Goal: Transaction & Acquisition: Purchase product/service

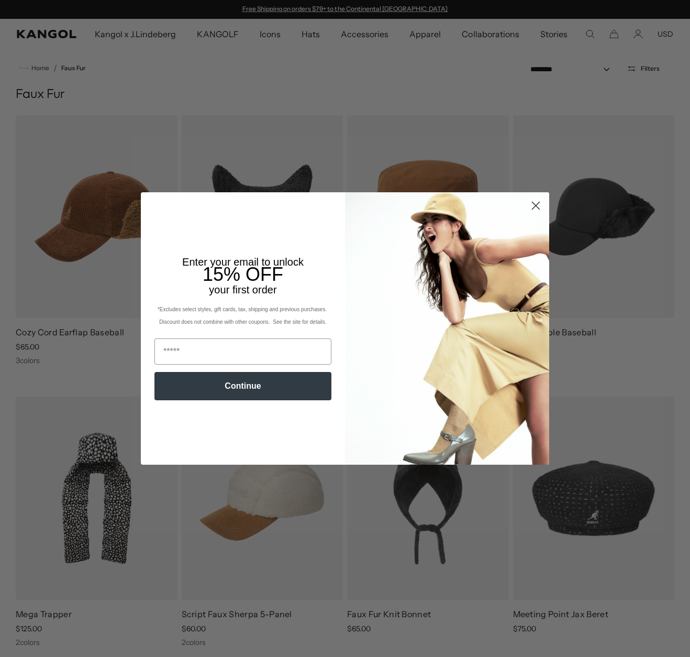
click at [534, 208] on circle "Close dialog" at bounding box center [535, 205] width 17 height 17
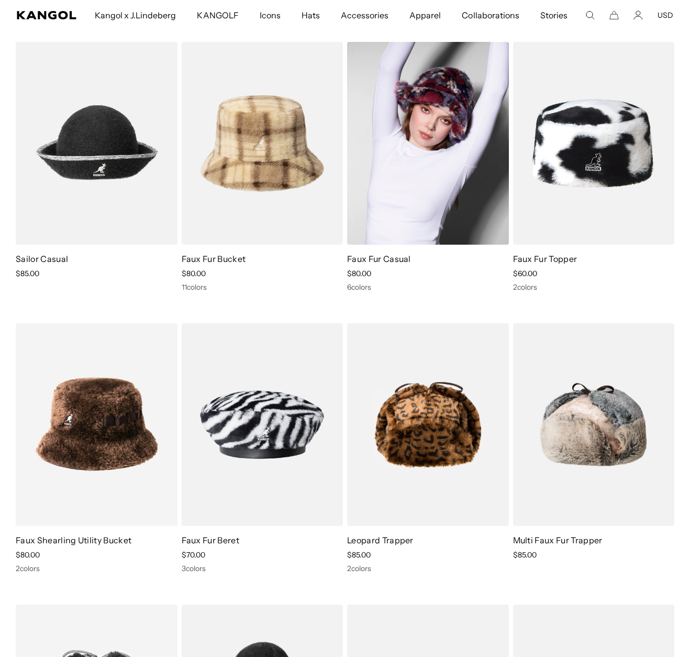
scroll to position [0, 216]
click at [426, 127] on img at bounding box center [428, 143] width 162 height 203
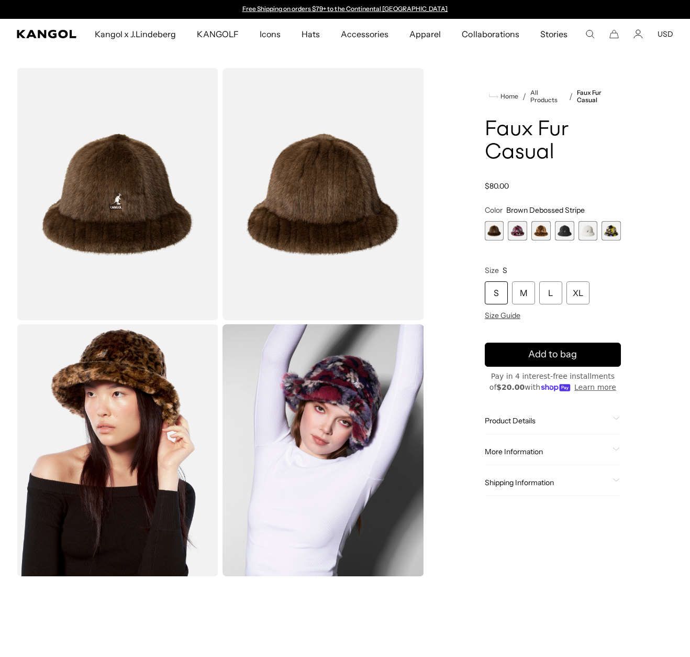
click at [499, 231] on span "1 of 6" at bounding box center [494, 230] width 19 height 19
click at [511, 230] on span "2 of 6" at bounding box center [517, 230] width 19 height 19
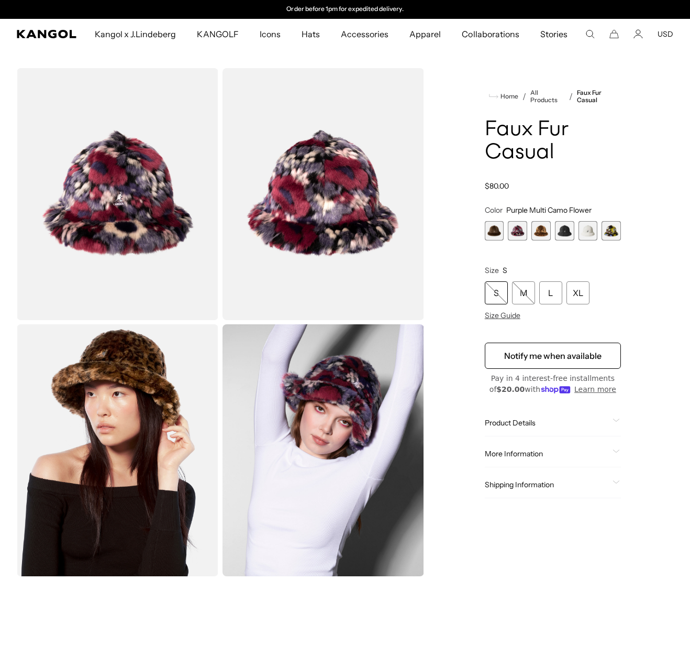
drag, startPoint x: 538, startPoint y: 229, endPoint x: 546, endPoint y: 229, distance: 8.4
click at [538, 229] on span "3 of 6" at bounding box center [541, 230] width 19 height 19
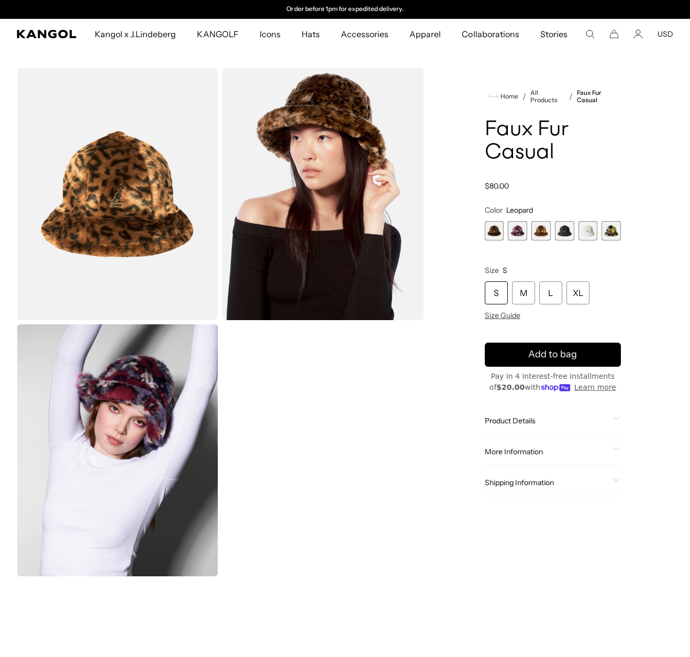
click at [567, 230] on span "4 of 6" at bounding box center [564, 230] width 19 height 19
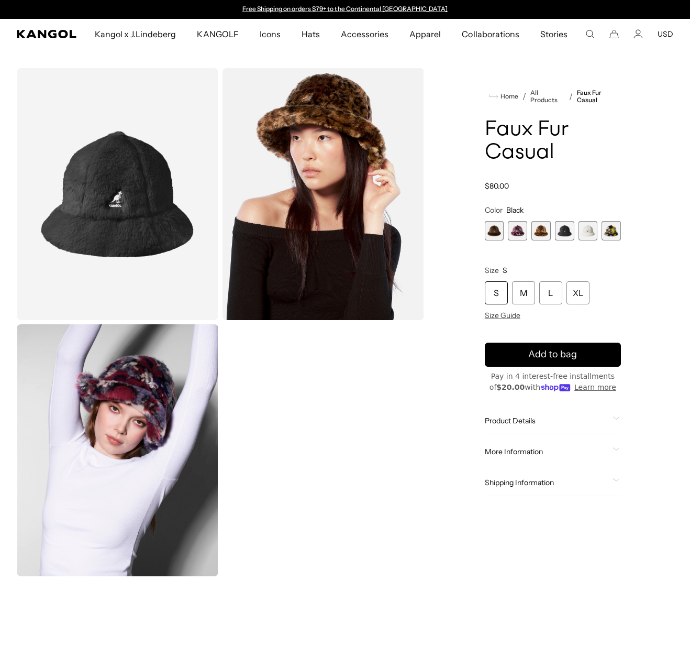
click at [611, 230] on span "6 of 6" at bounding box center [611, 230] width 19 height 19
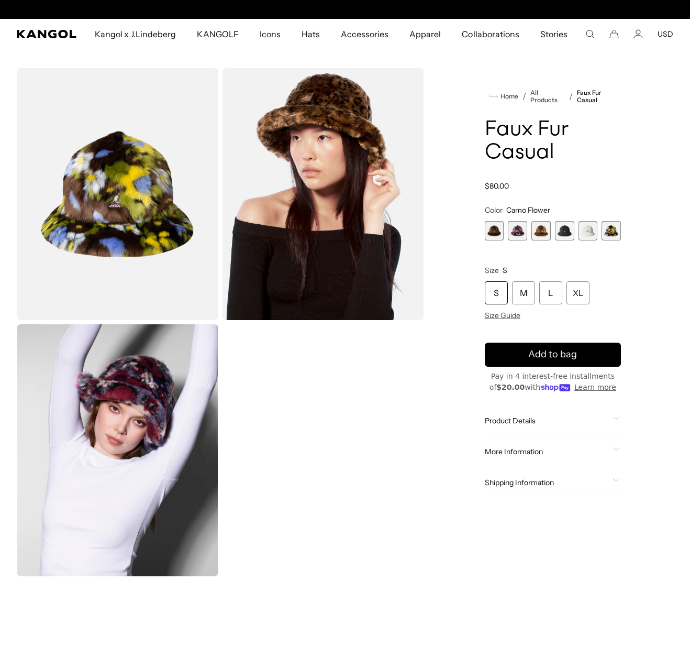
scroll to position [0, 216]
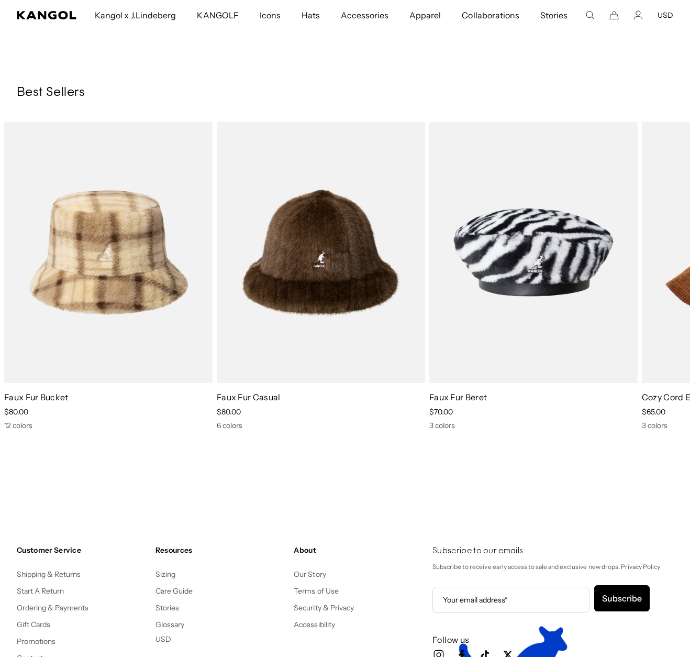
scroll to position [0, 216]
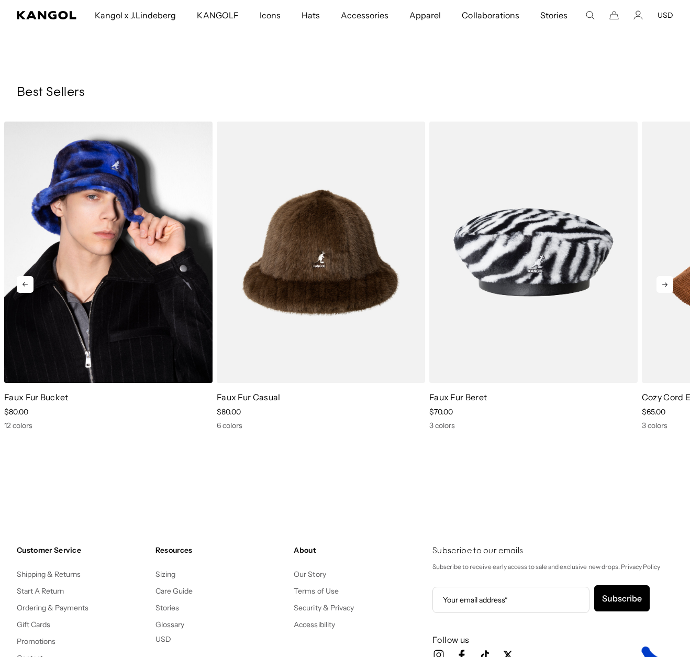
click at [110, 245] on img "1 of 10" at bounding box center [108, 252] width 208 height 262
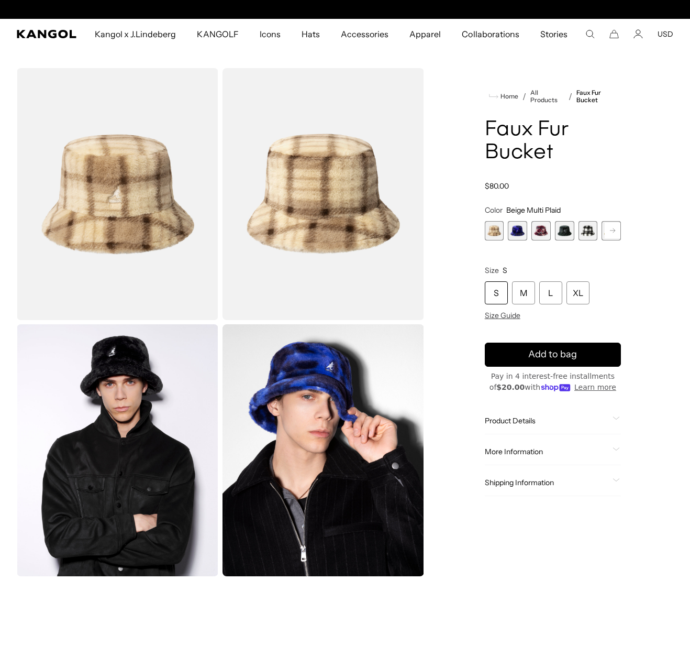
scroll to position [0, 216]
click at [562, 231] on span "4 of 12" at bounding box center [564, 230] width 19 height 19
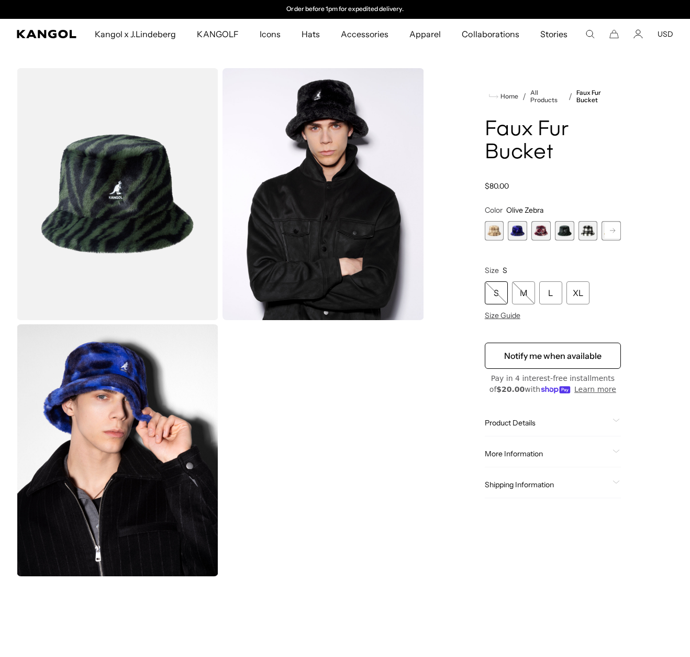
click at [611, 228] on rect at bounding box center [613, 231] width 16 height 16
drag, startPoint x: 559, startPoint y: 230, endPoint x: 577, endPoint y: 230, distance: 17.3
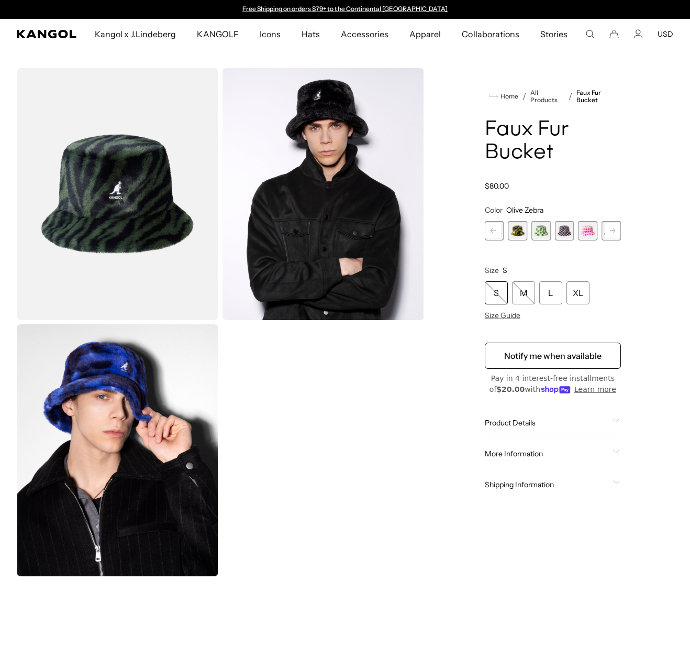
click at [559, 230] on span "8 of 12" at bounding box center [564, 230] width 19 height 19
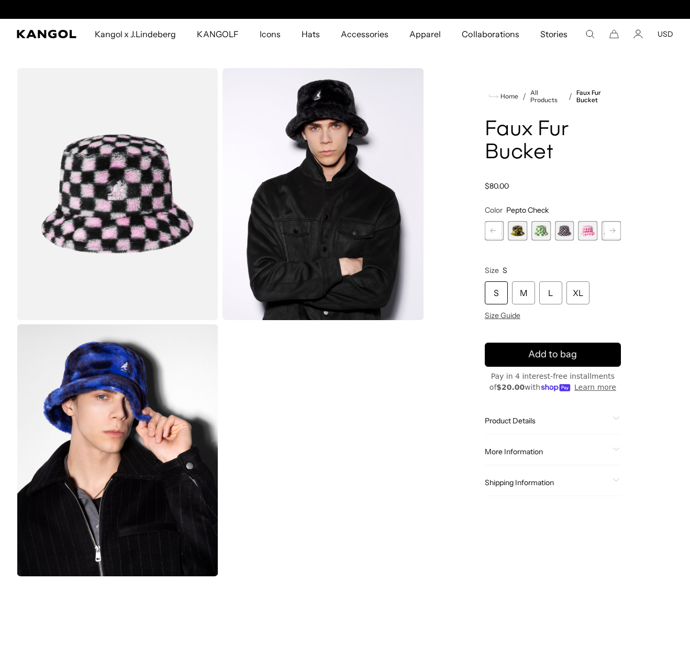
scroll to position [0, 216]
click at [611, 229] on rect at bounding box center [613, 231] width 16 height 16
click at [565, 231] on span "10 of 12" at bounding box center [564, 230] width 19 height 19
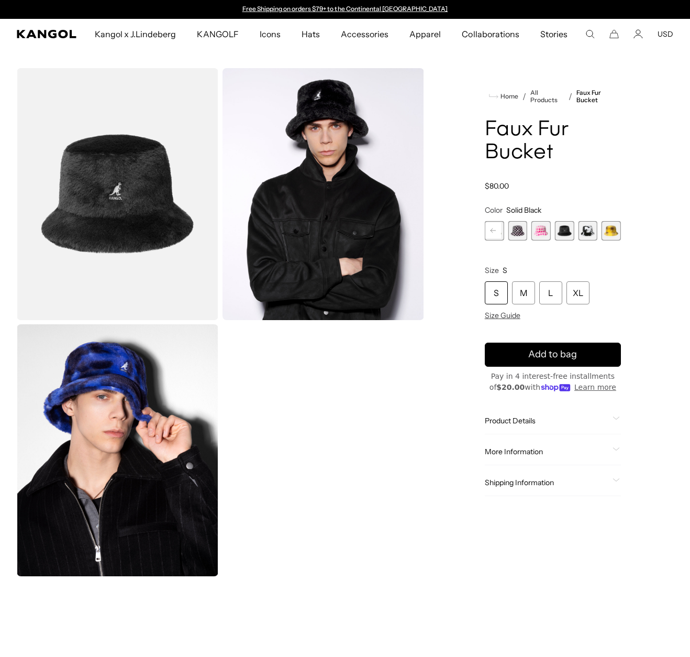
drag, startPoint x: 587, startPoint y: 230, endPoint x: 596, endPoint y: 230, distance: 9.4
click at [587, 230] on span "11 of 12" at bounding box center [588, 230] width 19 height 19
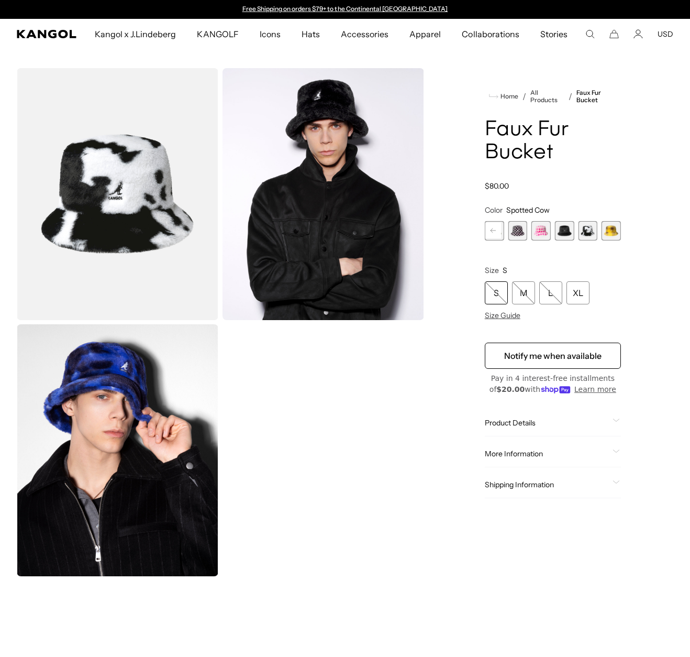
click at [615, 230] on span "12 of 12" at bounding box center [611, 230] width 19 height 19
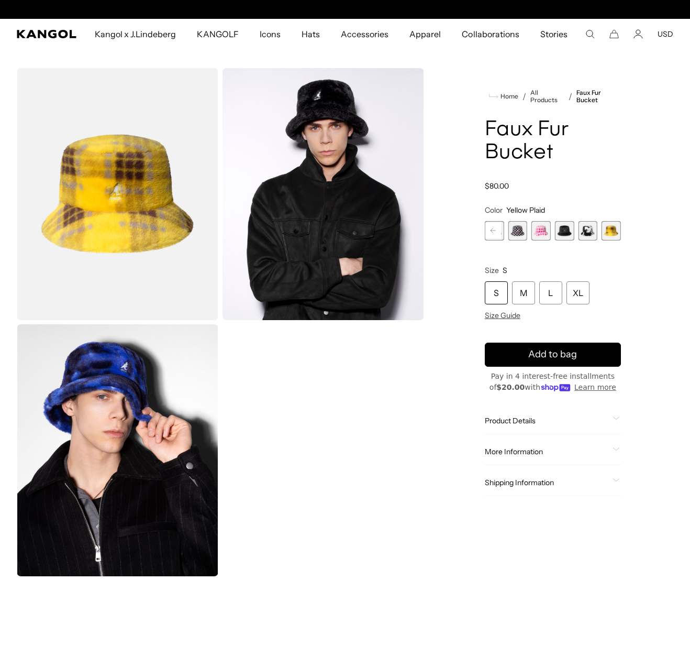
scroll to position [0, 216]
click at [494, 230] on icon at bounding box center [493, 230] width 5 height 4
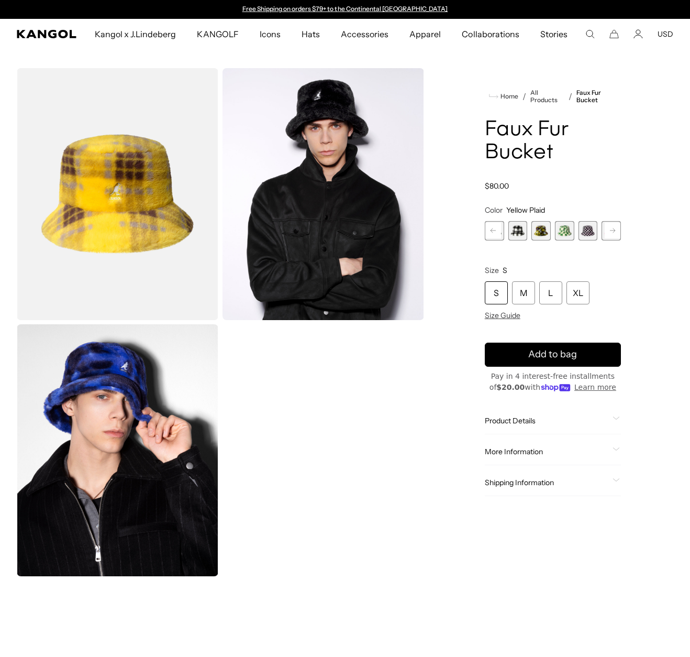
click at [539, 230] on span "6 of 12" at bounding box center [541, 230] width 19 height 19
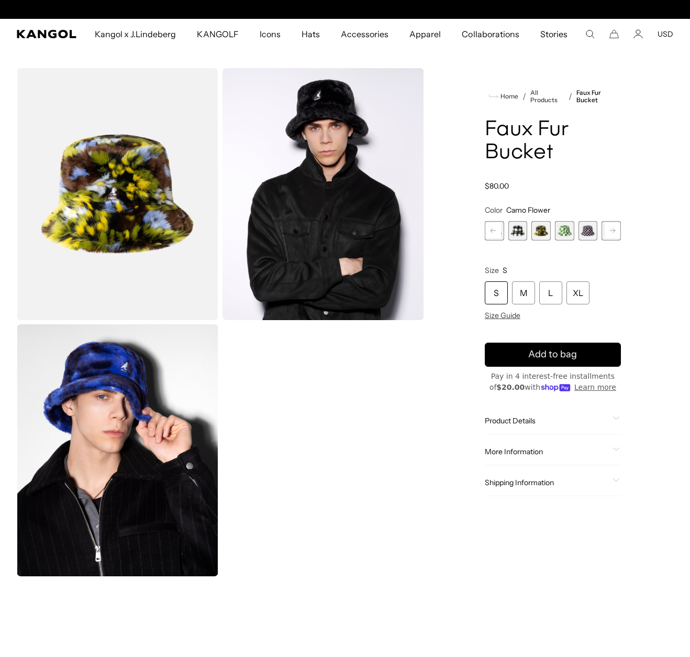
scroll to position [0, 216]
click at [497, 230] on rect at bounding box center [493, 231] width 16 height 16
click at [513, 230] on span "4 of 12" at bounding box center [517, 230] width 19 height 19
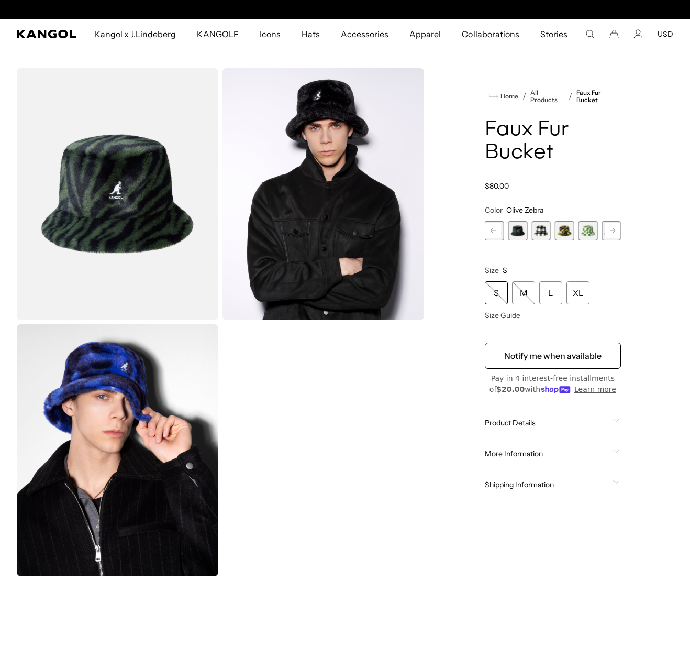
scroll to position [0, 216]
click at [493, 231] on rect at bounding box center [493, 231] width 16 height 16
click at [493, 231] on span "1 of 12" at bounding box center [494, 230] width 19 height 19
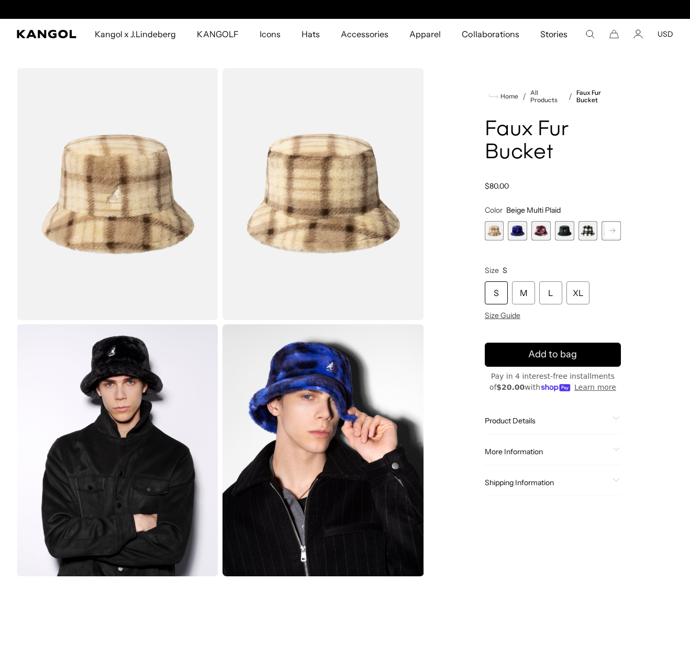
scroll to position [0, 216]
click at [616, 226] on rect at bounding box center [613, 231] width 16 height 16
click at [517, 229] on span "4 of 12" at bounding box center [517, 230] width 19 height 19
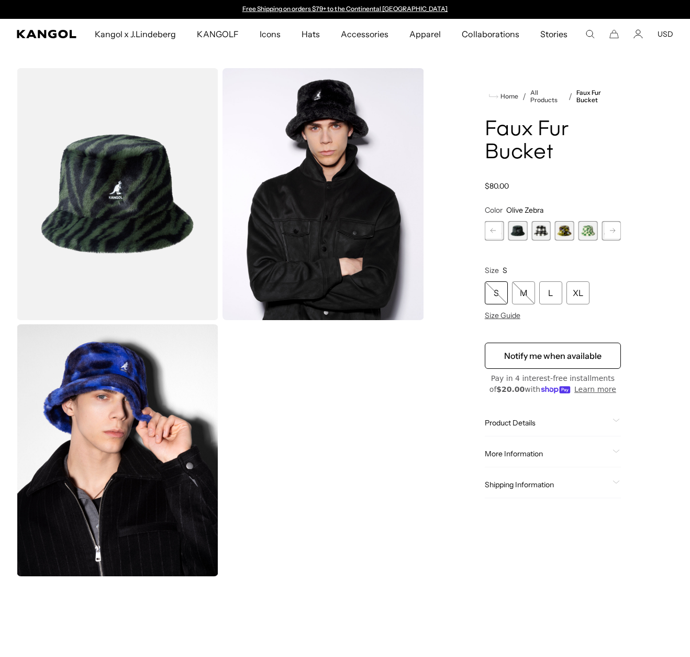
click at [143, 198] on img "Gallery Viewer" at bounding box center [118, 194] width 202 height 252
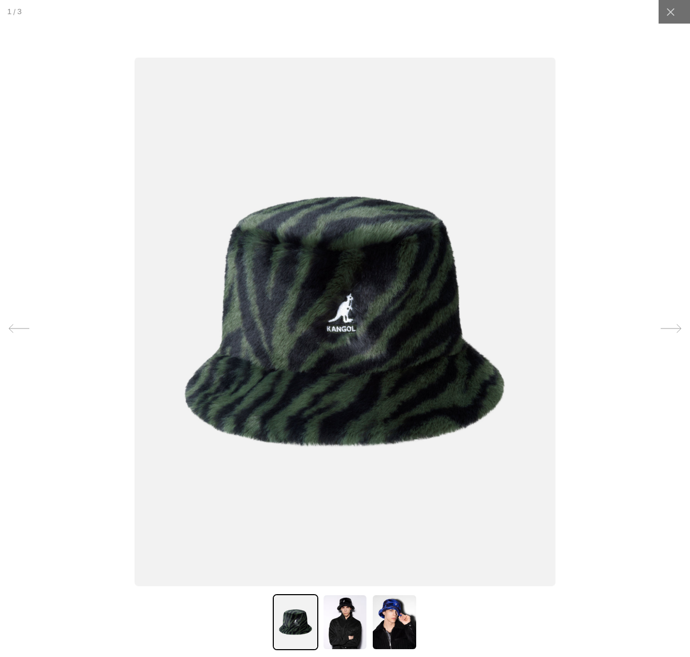
scroll to position [0, 216]
click at [672, 11] on icon at bounding box center [671, 12] width 10 height 10
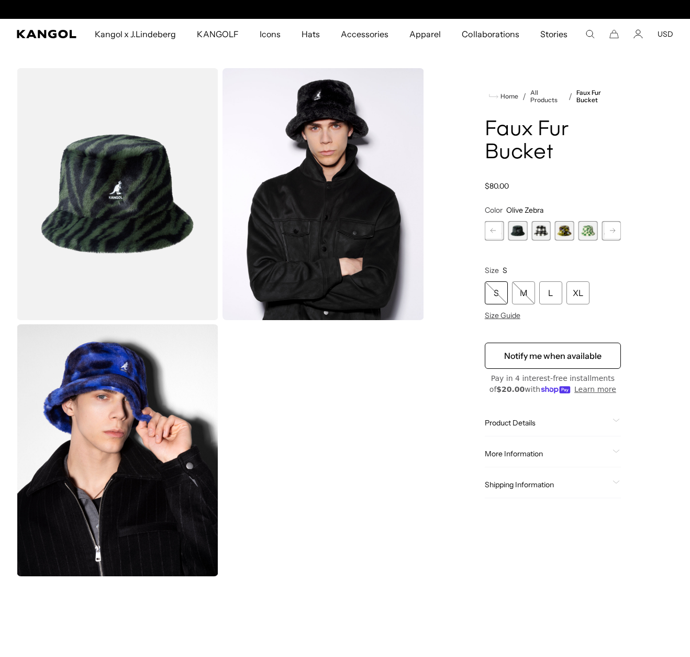
scroll to position [0, 0]
